Goal: Information Seeking & Learning: Learn about a topic

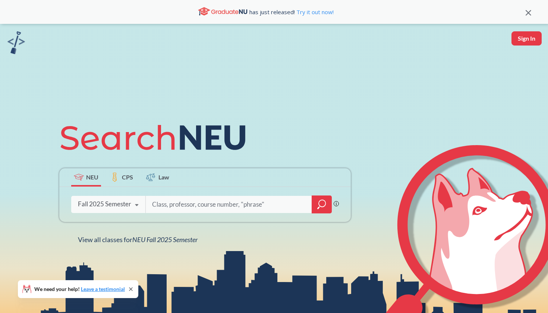
click at [164, 204] on input "search" at bounding box center [228, 205] width 155 height 16
click at [200, 204] on input "search" at bounding box center [228, 205] width 155 height 16
type input "mgsc2301"
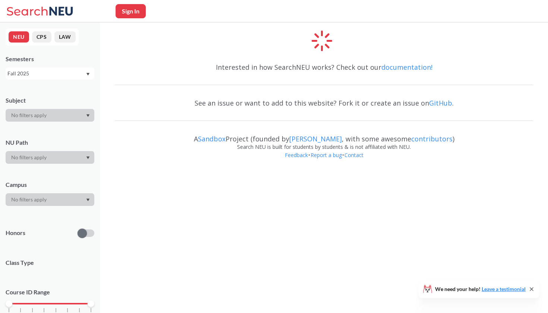
click at [332, 37] on div at bounding box center [324, 42] width 418 height 25
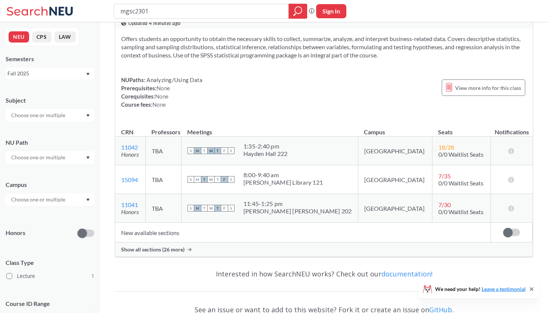
scroll to position [26, 0]
click at [473, 90] on span "View more info for this class" at bounding box center [488, 87] width 66 height 9
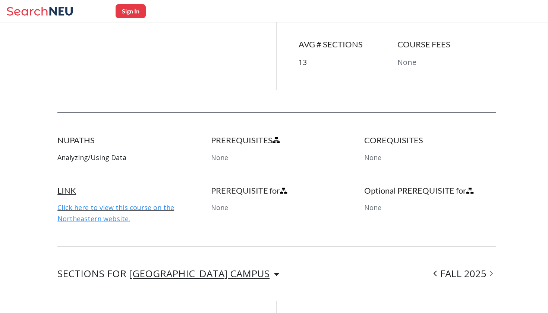
scroll to position [287, 0]
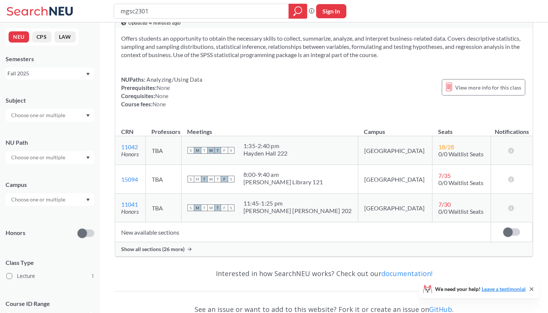
scroll to position [28, 0]
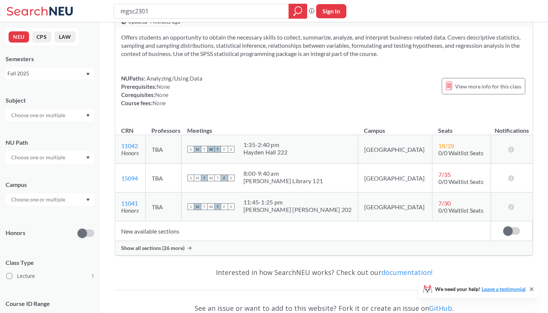
click at [172, 150] on td "TBA" at bounding box center [163, 149] width 36 height 29
click at [175, 248] on span "Show all sections (26 more)" at bounding box center [152, 248] width 63 height 7
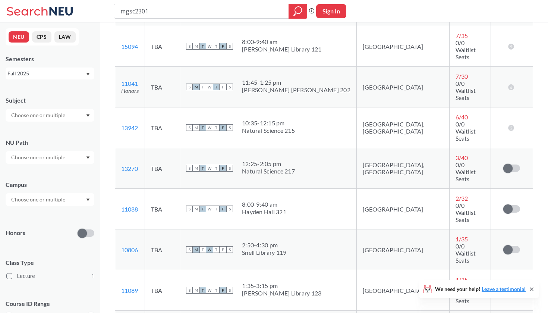
scroll to position [104, 0]
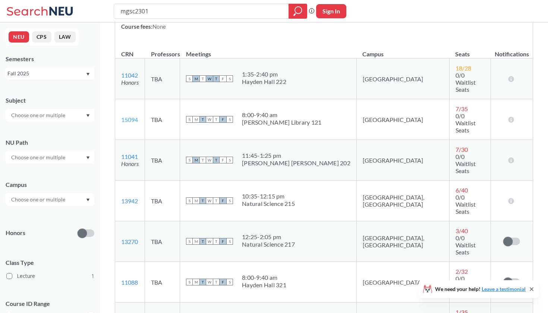
click at [127, 116] on link "15094" at bounding box center [129, 119] width 17 height 7
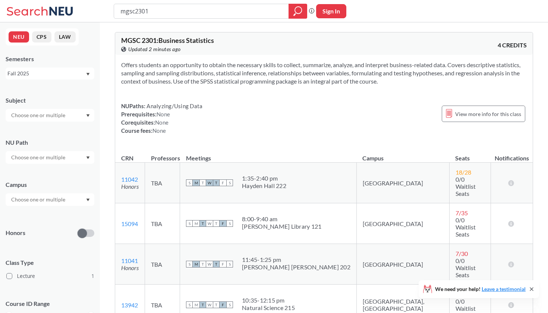
scroll to position [0, 0]
click at [464, 118] on span "View more info for this class" at bounding box center [488, 113] width 66 height 9
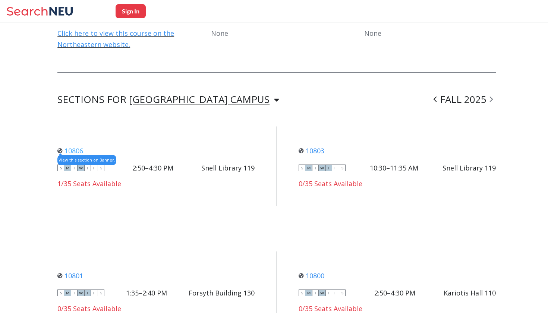
scroll to position [503, 0]
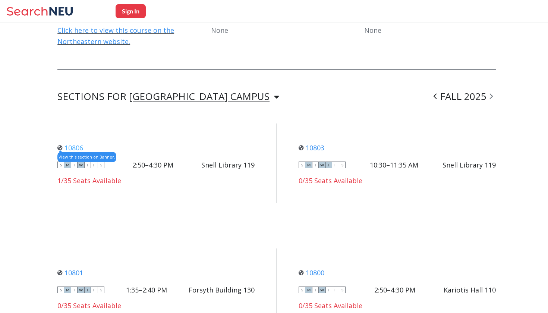
click at [75, 143] on link "10806" at bounding box center [70, 147] width 26 height 9
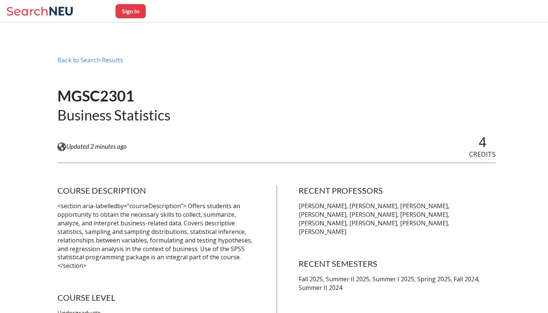
scroll to position [0, 0]
click at [119, 63] on div "Back to Search Results" at bounding box center [276, 63] width 439 height 14
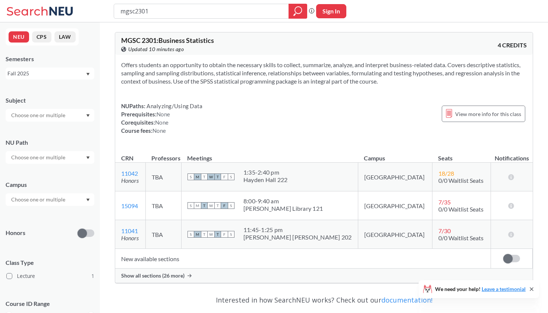
click at [262, 9] on input "mgsc2301" at bounding box center [202, 11] width 164 height 13
type input "schm2301"
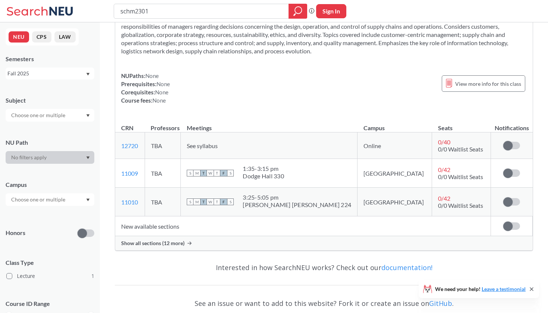
scroll to position [60, 0]
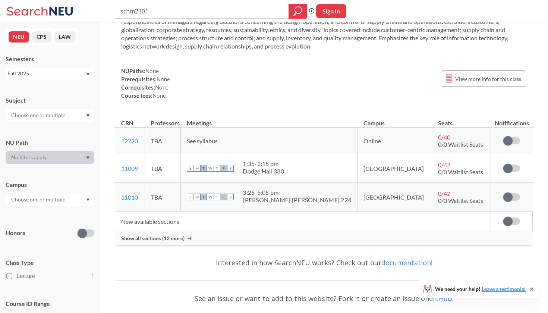
click at [163, 238] on span "Show all sections (12 more)" at bounding box center [152, 238] width 63 height 7
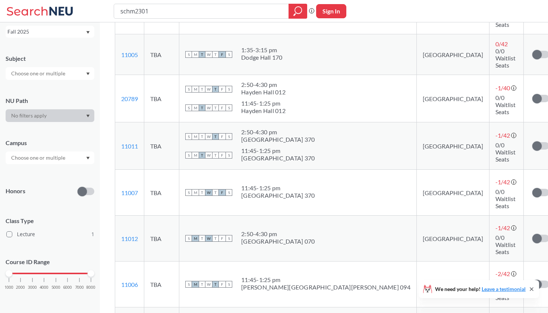
scroll to position [483, 0]
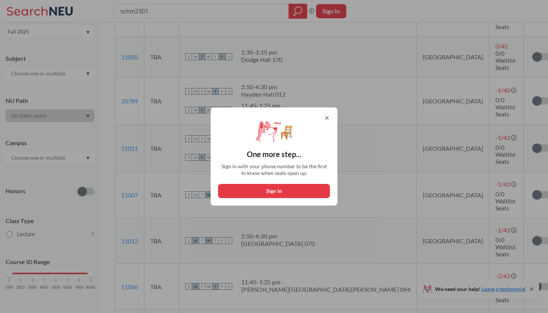
click at [324, 117] on icon at bounding box center [327, 118] width 6 height 6
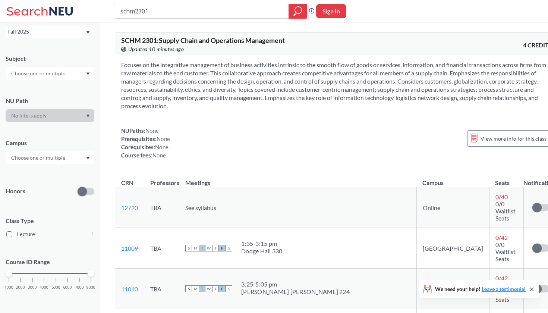
scroll to position [0, 0]
click at [338, 10] on button "Sign In" at bounding box center [331, 11] width 30 height 14
select select "US"
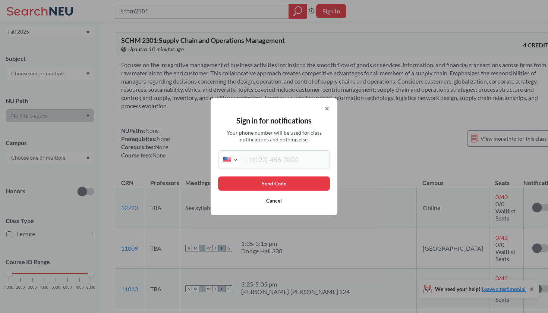
click at [269, 158] on input "tel" at bounding box center [284, 159] width 88 height 15
type input "[PHONE_NUMBER]"
click at [271, 187] on button "Send Code" at bounding box center [274, 183] width 112 height 14
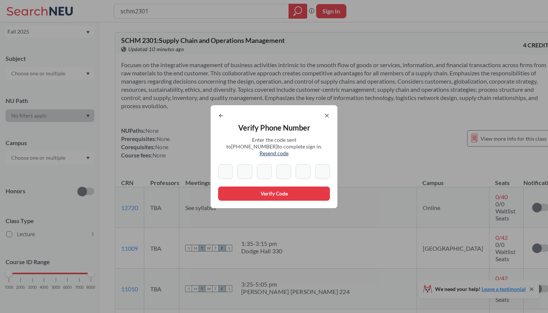
type input "5"
type input "6"
type input "0"
type input "2"
type input "7"
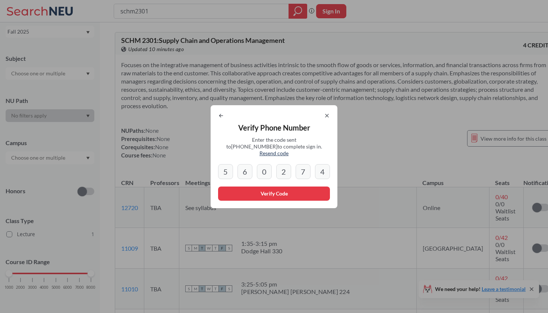
type input "4"
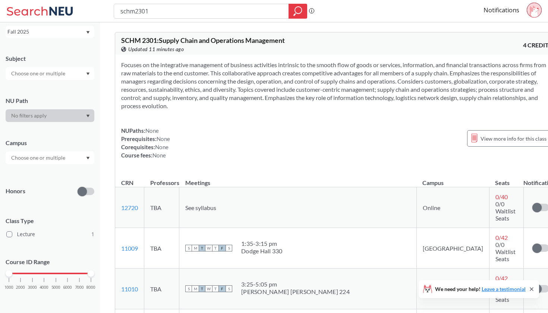
click at [536, 13] on icon at bounding box center [534, 12] width 9 height 12
click at [172, 202] on td "TBA" at bounding box center [161, 207] width 35 height 41
click at [467, 133] on div "View more info for this class" at bounding box center [509, 138] width 84 height 16
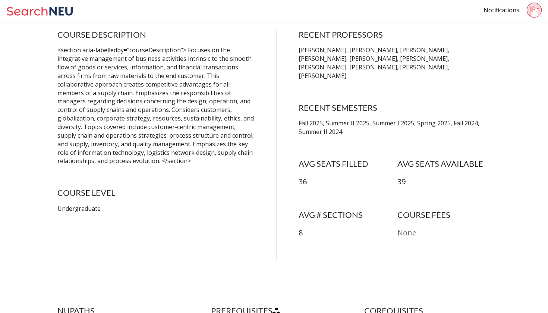
scroll to position [157, 0]
